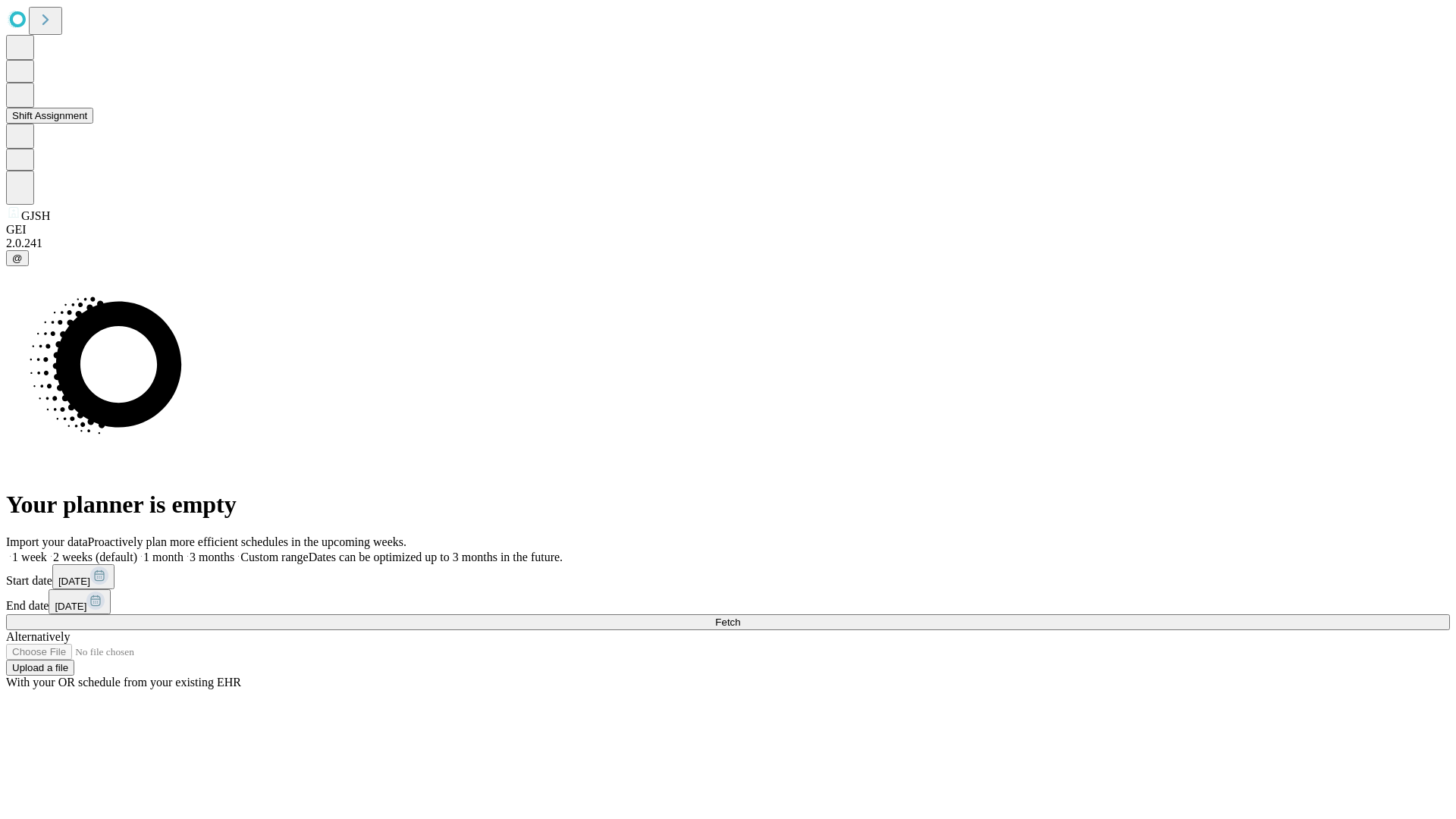
click at [94, 124] on button "Shift Assignment" at bounding box center [50, 116] width 87 height 16
